Goal: Navigation & Orientation: Find specific page/section

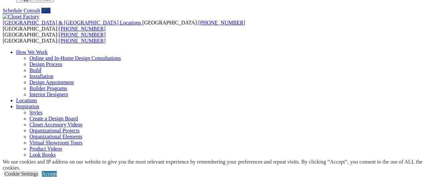
scroll to position [45, 0]
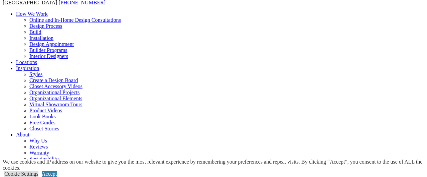
scroll to position [67, 0]
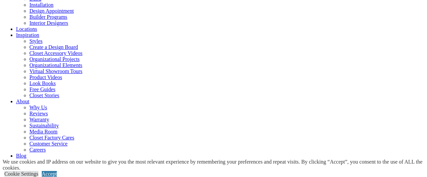
scroll to position [100, 0]
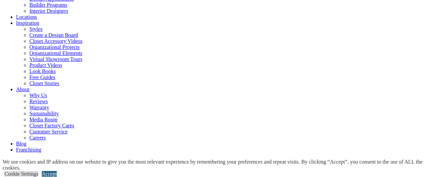
drag, startPoint x: 412, startPoint y: 165, endPoint x: 410, endPoint y: 160, distance: 5.7
click at [57, 171] on link "Accept" at bounding box center [49, 174] width 15 height 6
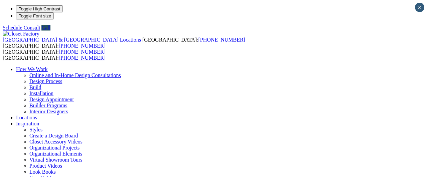
scroll to position [12, 0]
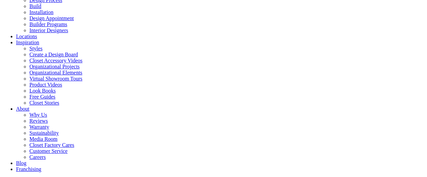
scroll to position [100, 0]
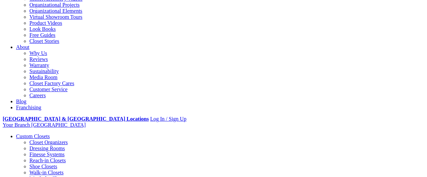
click at [42, 139] on link "Closet Organizers" at bounding box center [48, 142] width 38 height 6
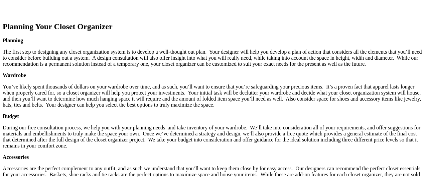
scroll to position [803, 0]
